Goal: Check status: Check status

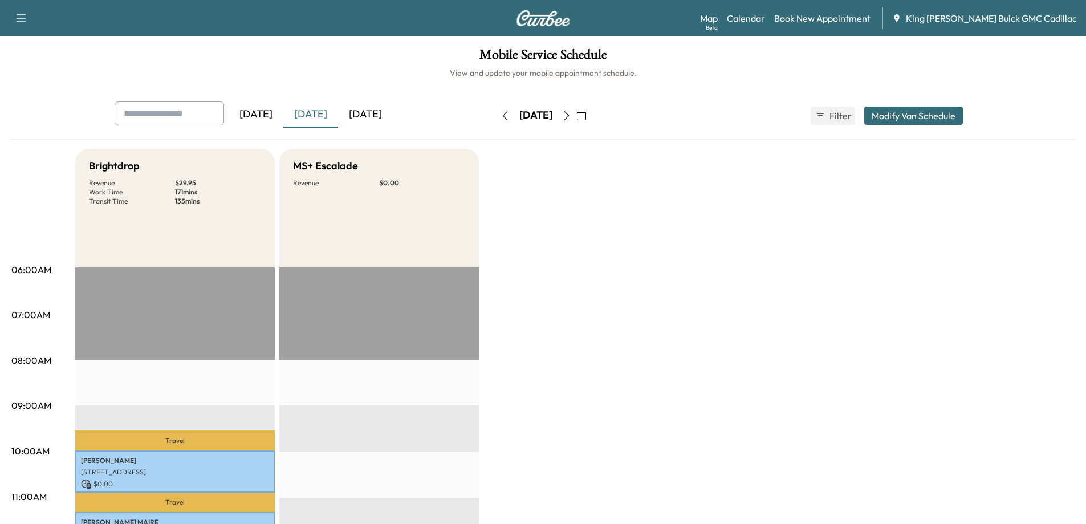
click at [571, 113] on icon "button" at bounding box center [566, 115] width 9 height 9
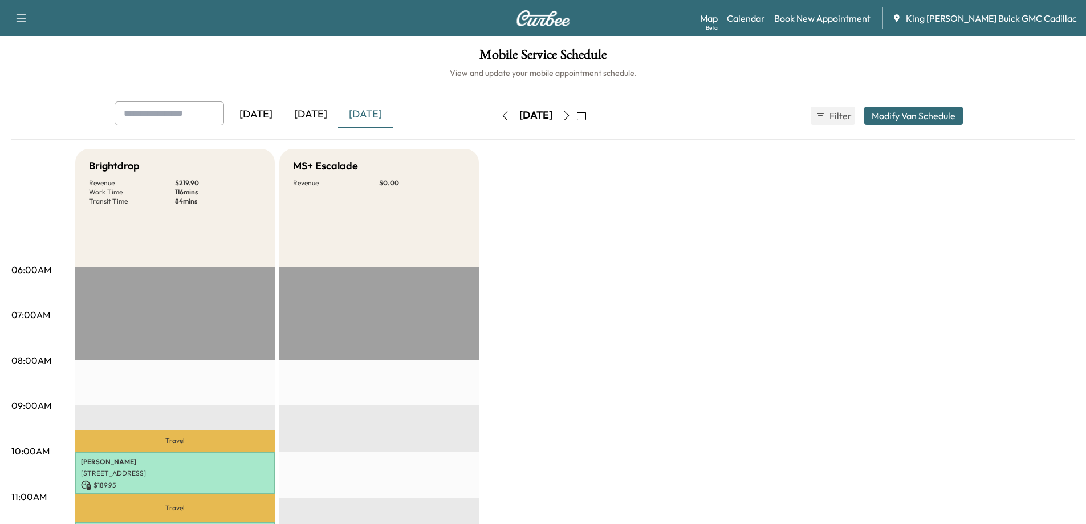
click at [571, 117] on icon "button" at bounding box center [566, 115] width 9 height 9
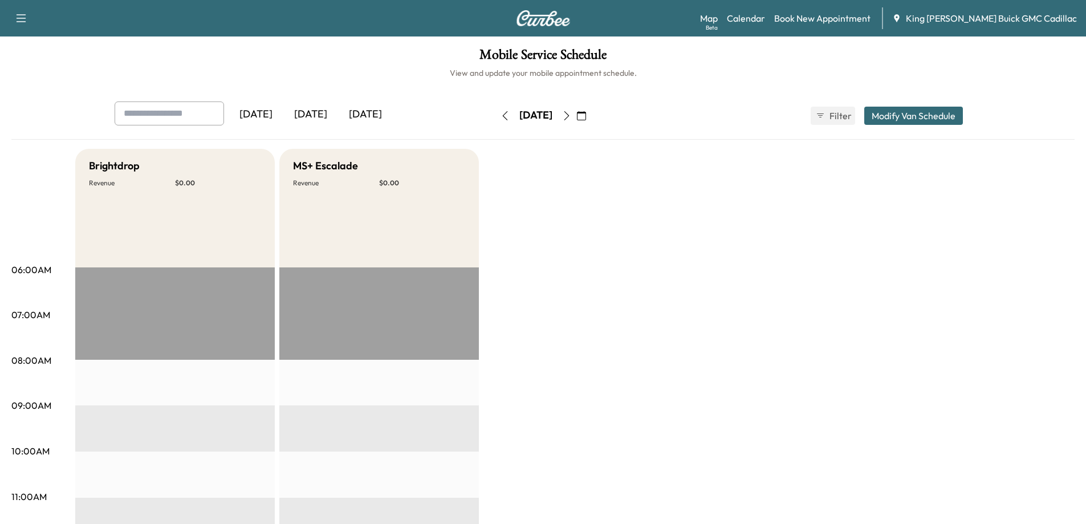
click at [501, 113] on icon "button" at bounding box center [505, 115] width 9 height 9
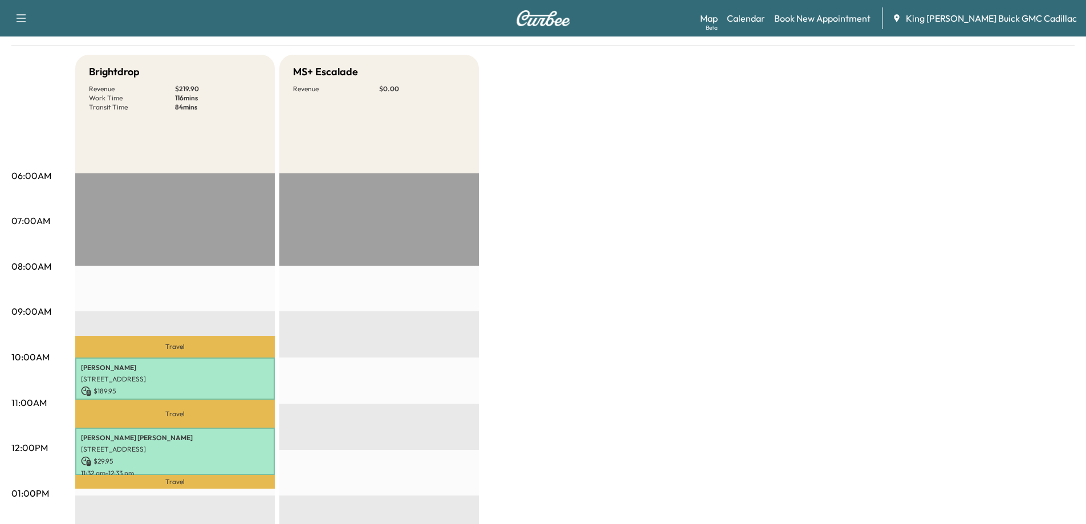
scroll to position [114, 0]
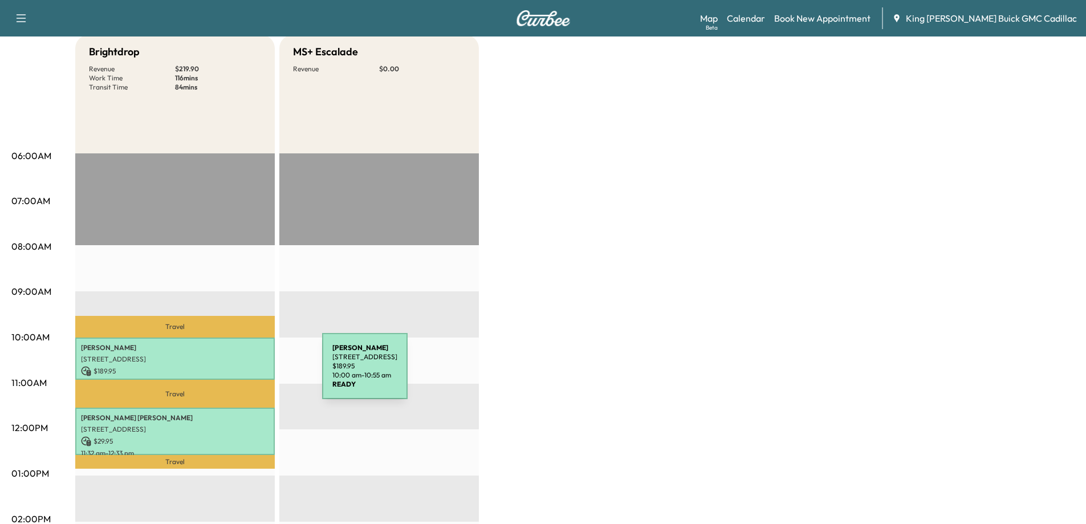
click at [221, 375] on div "[PERSON_NAME] [STREET_ADDRESS] $ 189.95 10:00 am - 10:55 am" at bounding box center [175, 359] width 200 height 42
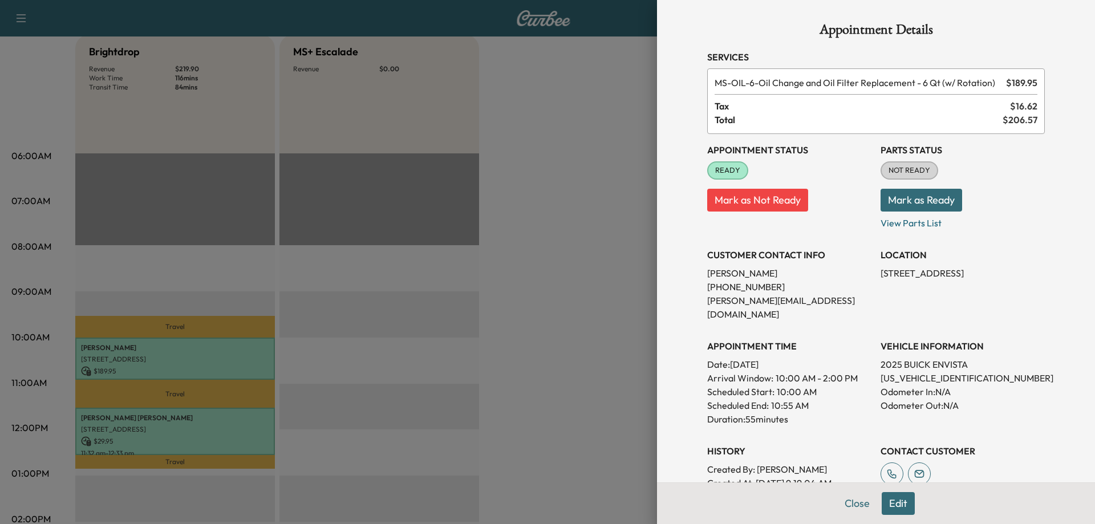
click at [199, 420] on div at bounding box center [547, 262] width 1095 height 524
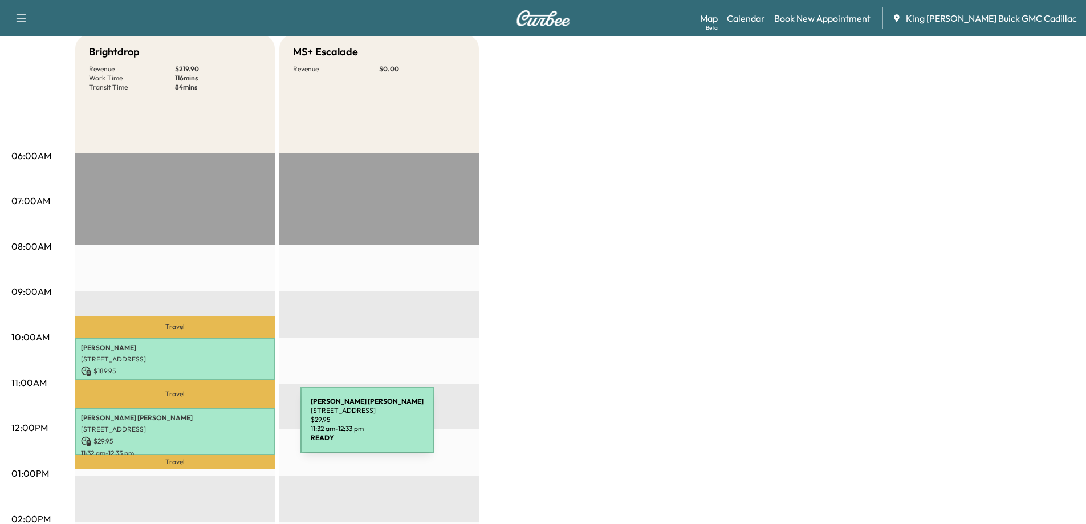
click at [215, 426] on p "[STREET_ADDRESS]" at bounding box center [175, 429] width 188 height 9
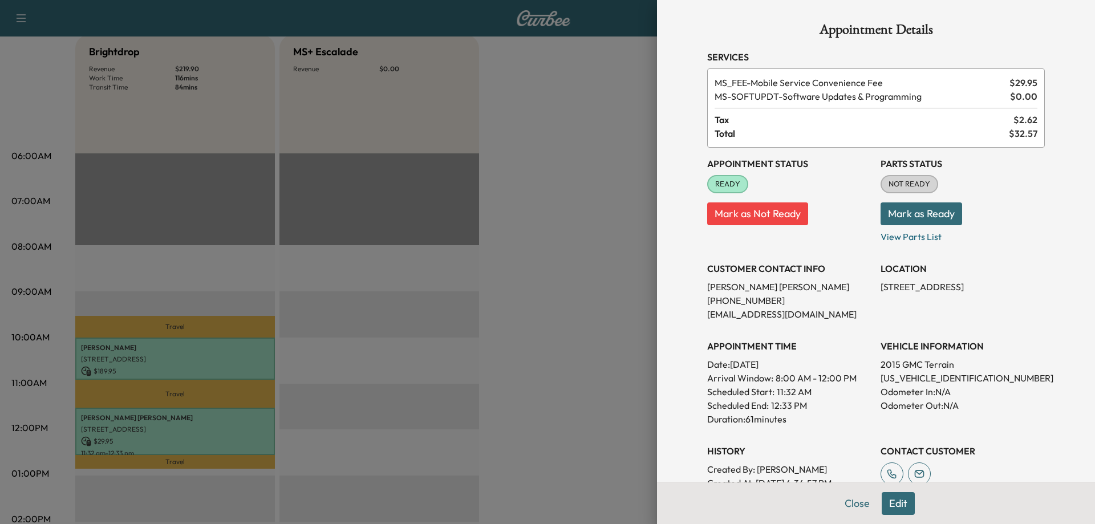
click at [337, 371] on div at bounding box center [547, 262] width 1095 height 524
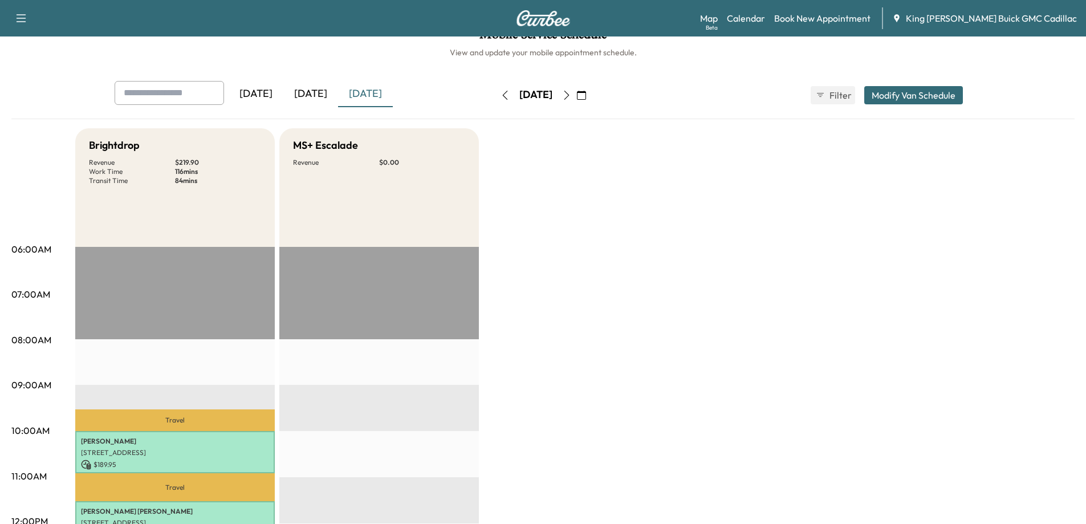
scroll to position [0, 0]
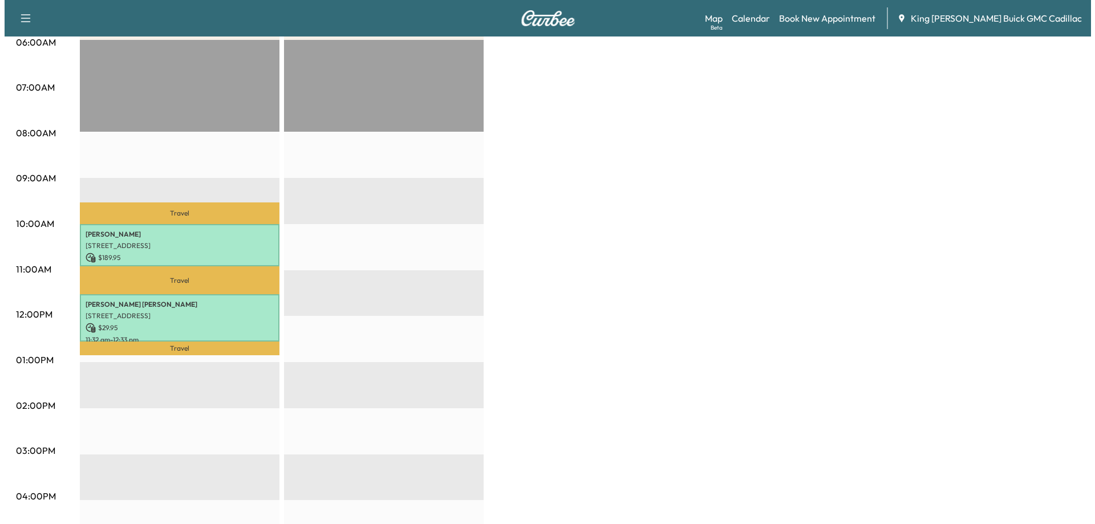
scroll to position [228, 0]
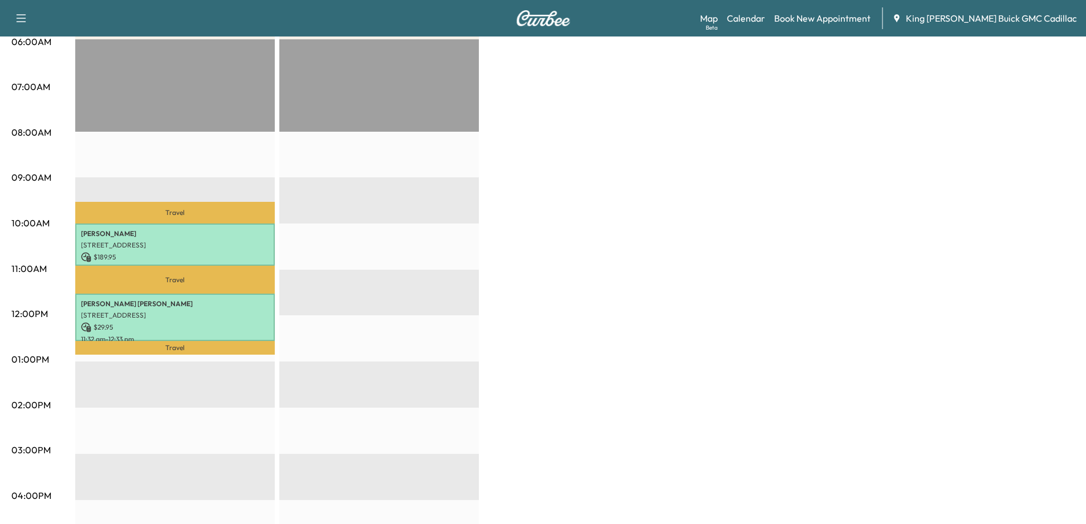
click at [189, 254] on p "$ 189.95" at bounding box center [175, 257] width 188 height 10
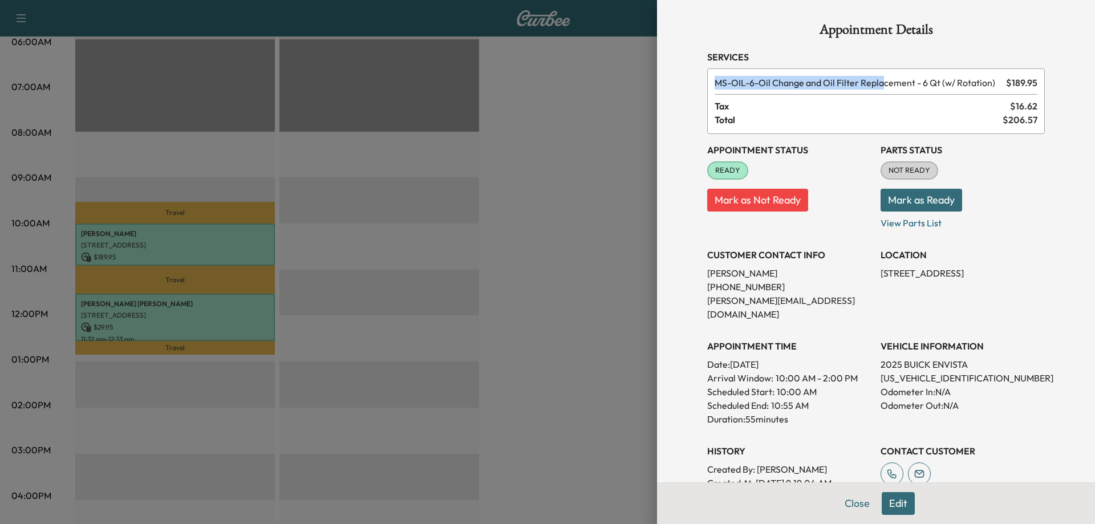
drag, startPoint x: 706, startPoint y: 83, endPoint x: 876, endPoint y: 79, distance: 169.4
click at [876, 79] on span "MS-OIL-6 - Oil Change and Oil Filter Replacement - 6 Qt (w/ Rotation)" at bounding box center [857, 83] width 287 height 14
click at [827, 115] on span "Total" at bounding box center [858, 120] width 288 height 14
click at [849, 503] on button "Close" at bounding box center [857, 503] width 40 height 23
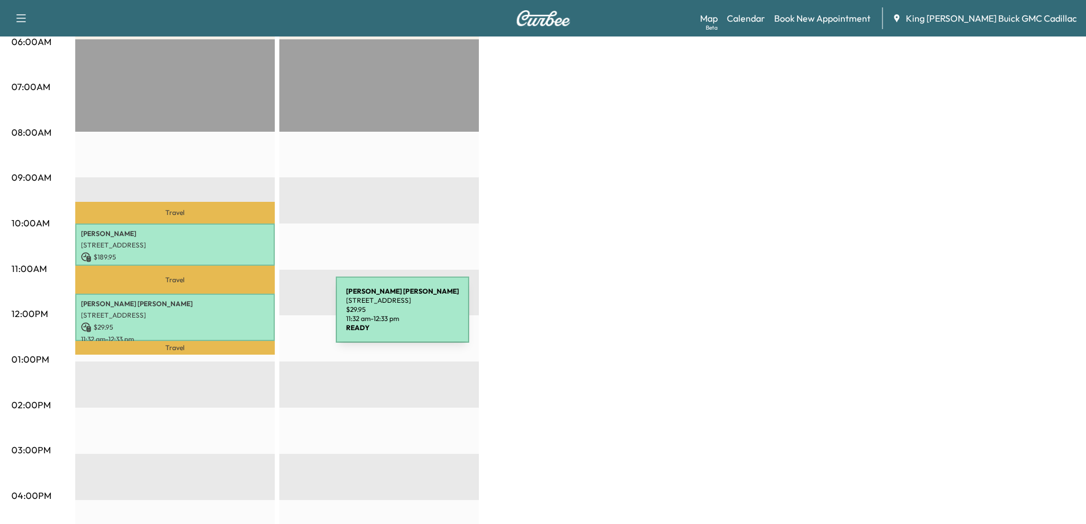
click at [250, 316] on p "[STREET_ADDRESS]" at bounding box center [175, 315] width 188 height 9
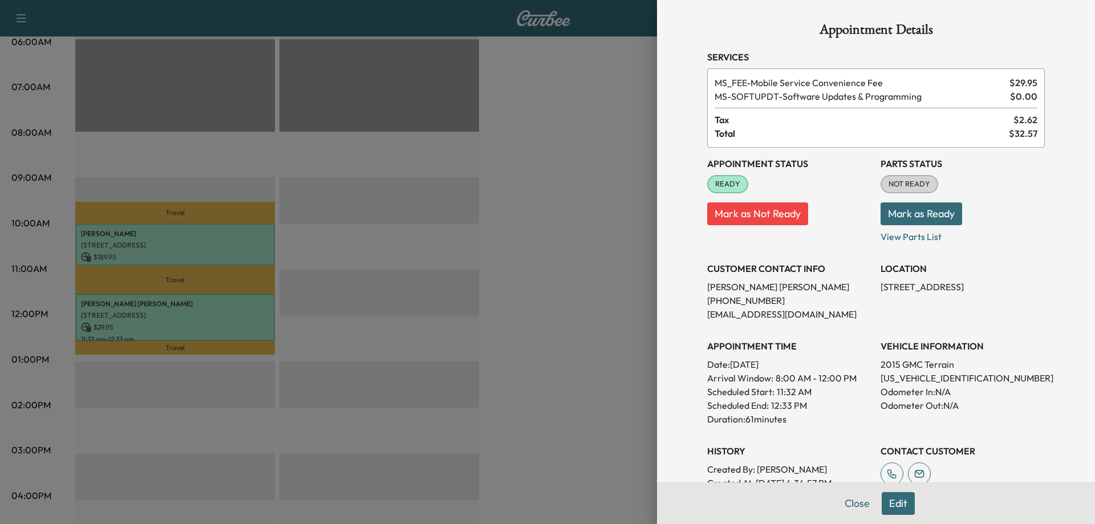
click at [698, 298] on div "Appointment Details Services MS_FEE - Mobile Service Convenience Fee $ 29.95 MS…" at bounding box center [875, 315] width 365 height 631
drag, startPoint x: 701, startPoint y: 302, endPoint x: 709, endPoint y: 301, distance: 8.6
click at [709, 301] on p "[PHONE_NUMBER]" at bounding box center [789, 301] width 164 height 14
click at [722, 292] on p "[PERSON_NAME]" at bounding box center [789, 287] width 164 height 14
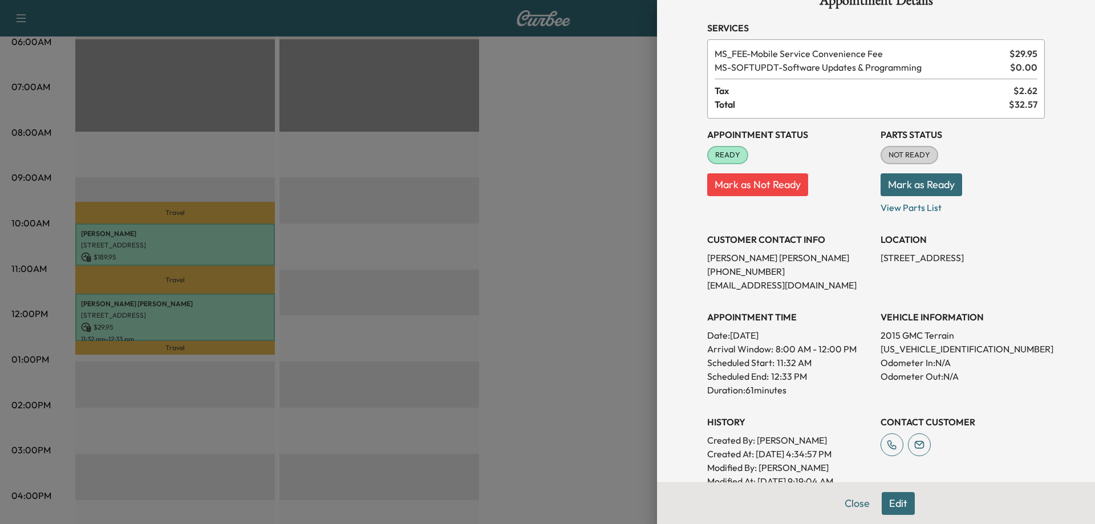
scroll to position [0, 0]
